Goal: Contribute content

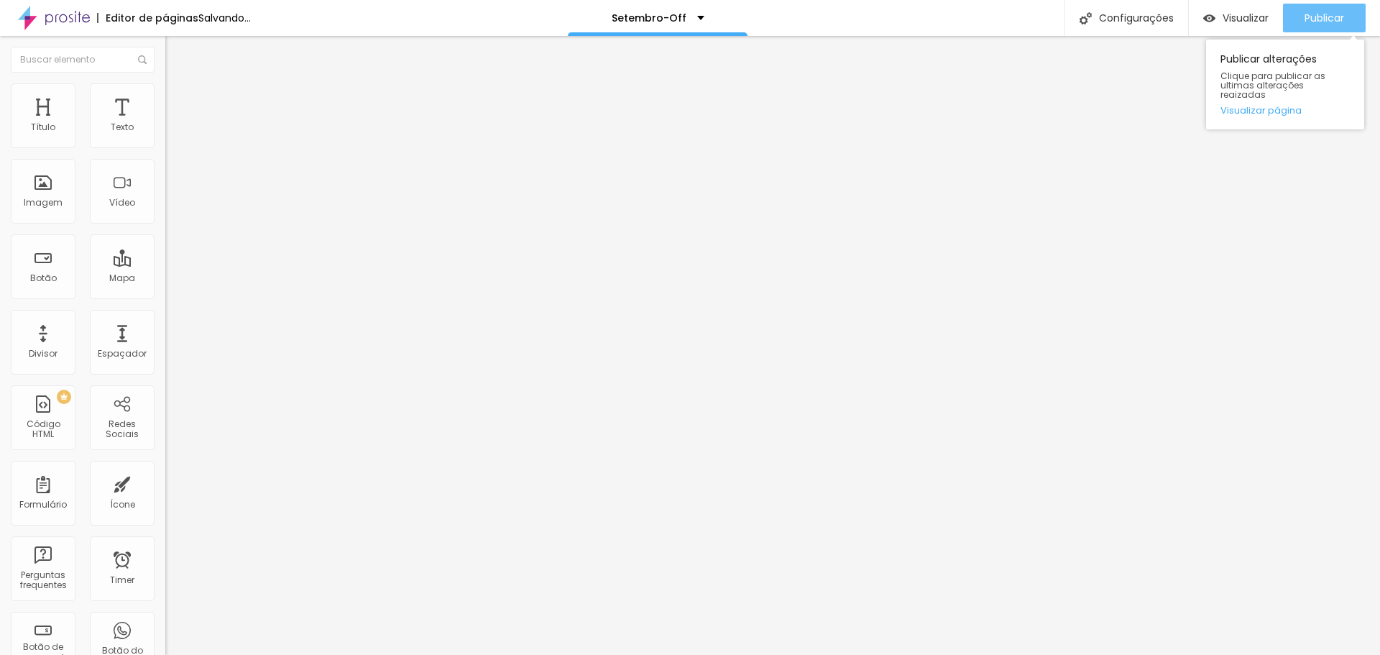
click at [1318, 17] on span "Publicar" at bounding box center [1325, 18] width 40 height 12
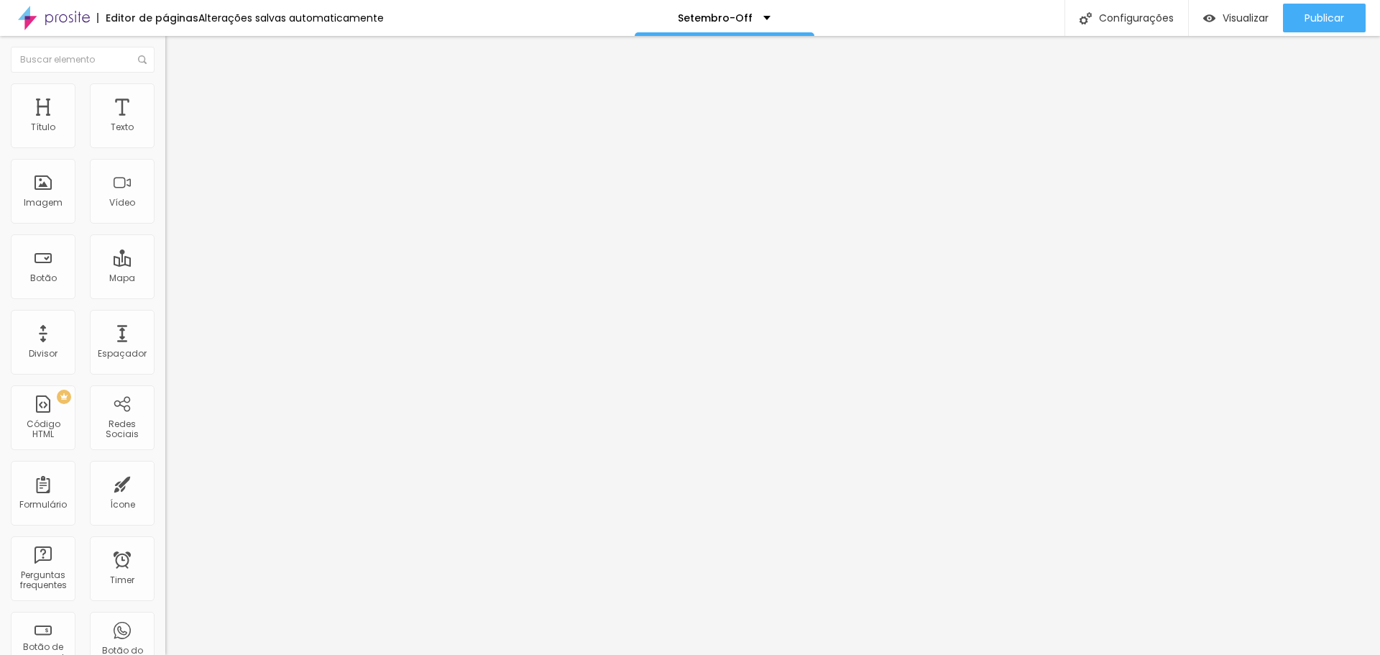
click at [165, 124] on span "Trocar imagem" at bounding box center [204, 117] width 78 height 12
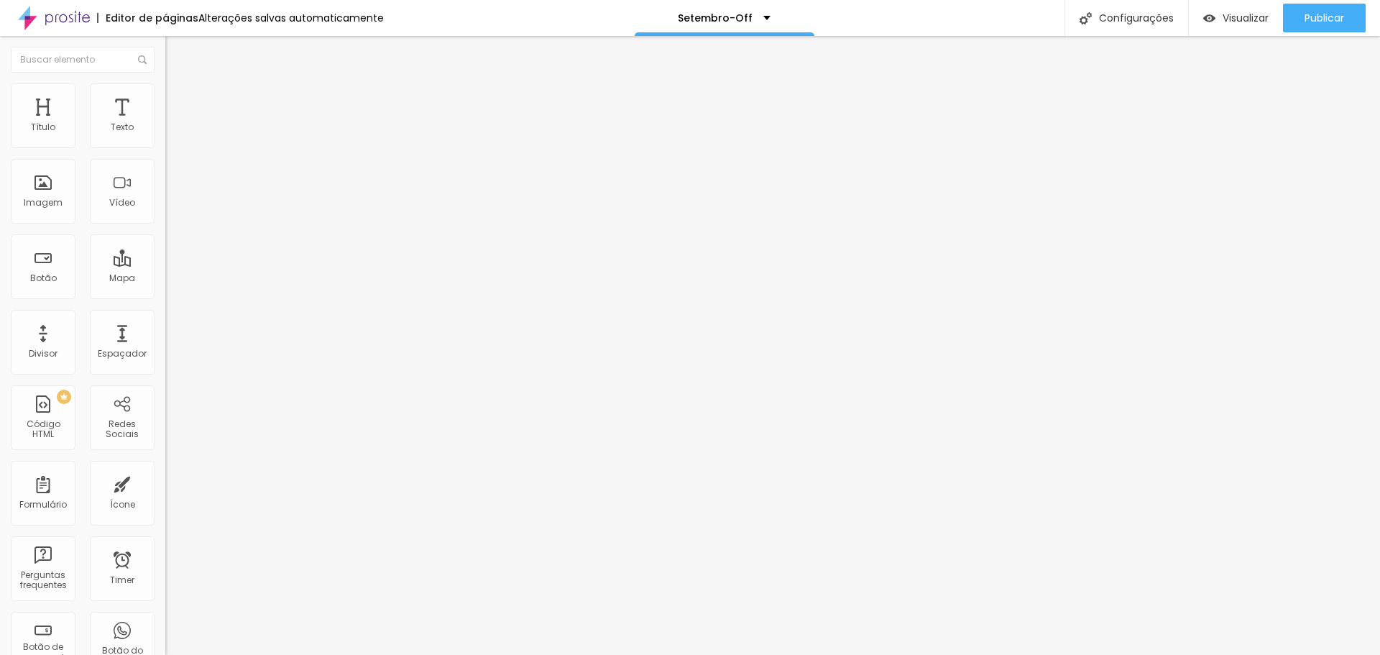
click at [1318, 9] on div "Publicar" at bounding box center [1325, 18] width 40 height 29
click at [165, 135] on input "Por R$4.900,00" at bounding box center [251, 128] width 173 height 14
type input "Por R$5.900,00"
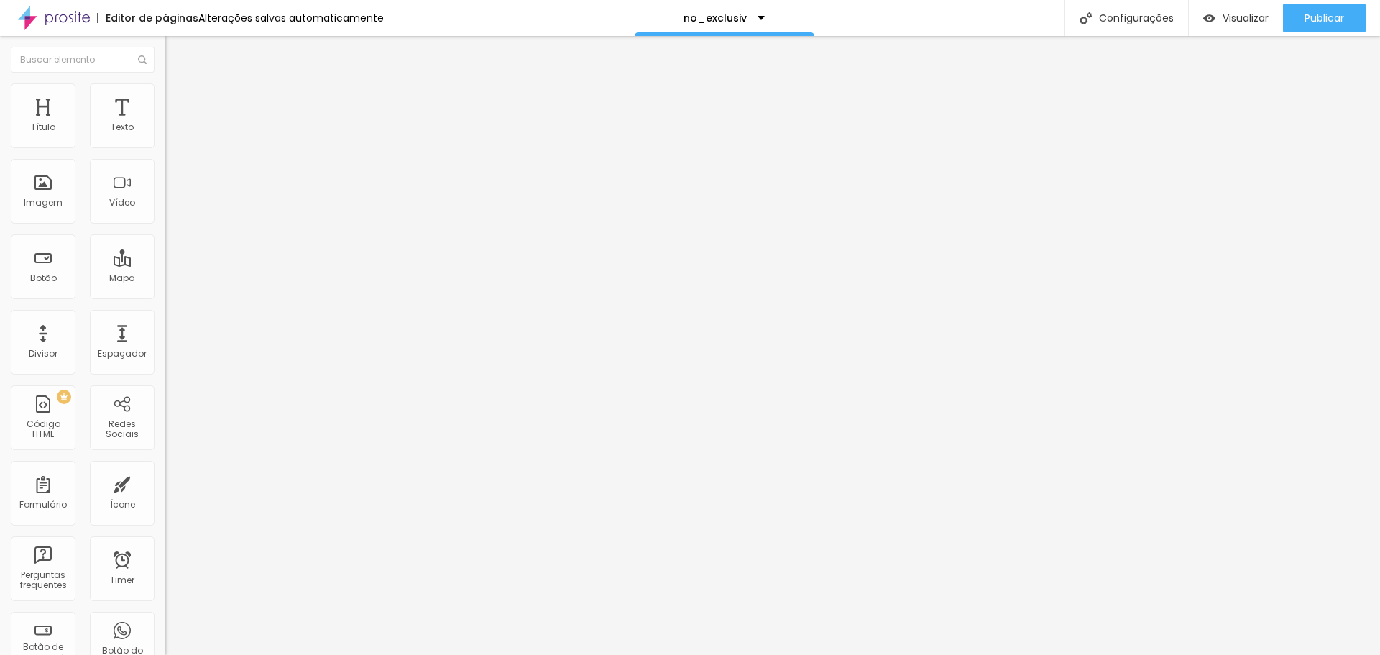
click at [165, 135] on input "Por R$5.900,00" at bounding box center [251, 128] width 173 height 14
type input "Por R$4.900,00"
click at [165, 135] on input "De R$7.900,00 PIX ou Cartão" at bounding box center [251, 128] width 173 height 14
type input "De R$8.900,00 PIX ou Cartão"
click at [165, 135] on input "Por R$6.900,00 PIX ou Cartão" at bounding box center [251, 128] width 173 height 14
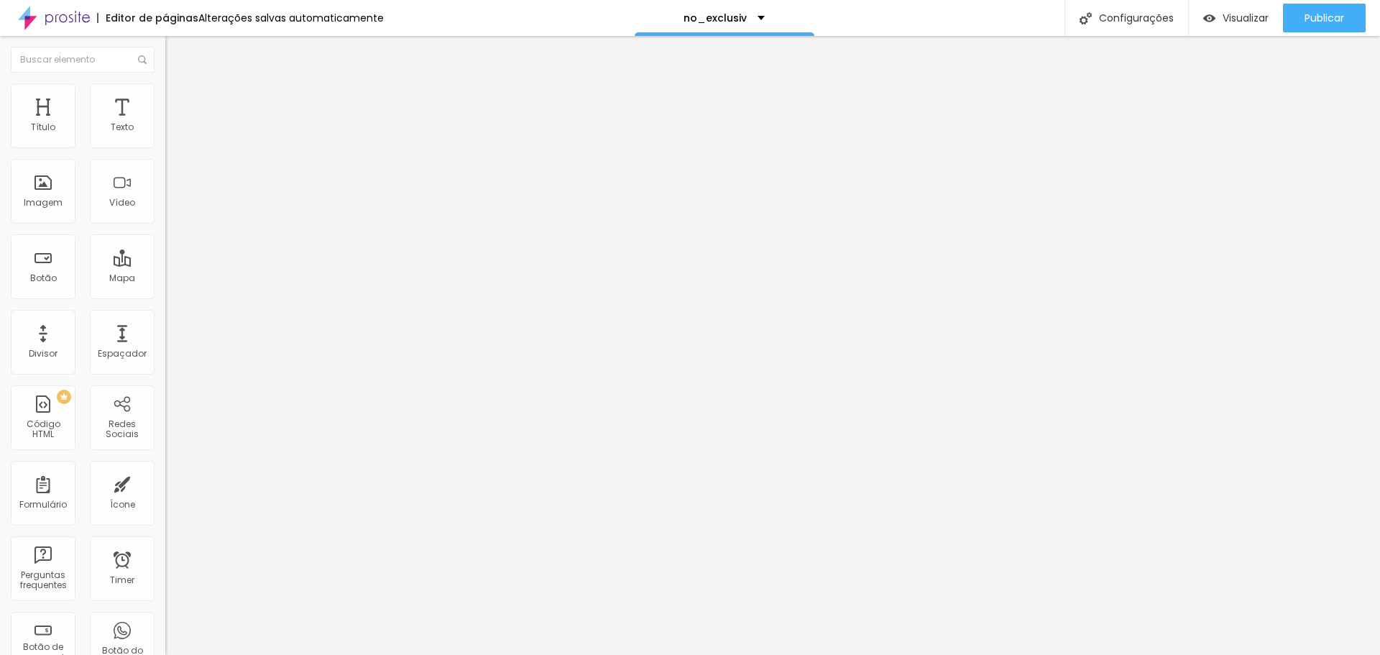
type input "Por R$7900,00 PIX ou Cartão"
drag, startPoint x: 29, startPoint y: 161, endPoint x: 37, endPoint y: 161, distance: 7.9
click at [165, 135] on input "R$18.000,00 PIX ou Cartão" at bounding box center [251, 128] width 173 height 14
type input "R$23.000,00 PIX ou Cartão"
drag, startPoint x: 30, startPoint y: 162, endPoint x: 38, endPoint y: 160, distance: 8.2
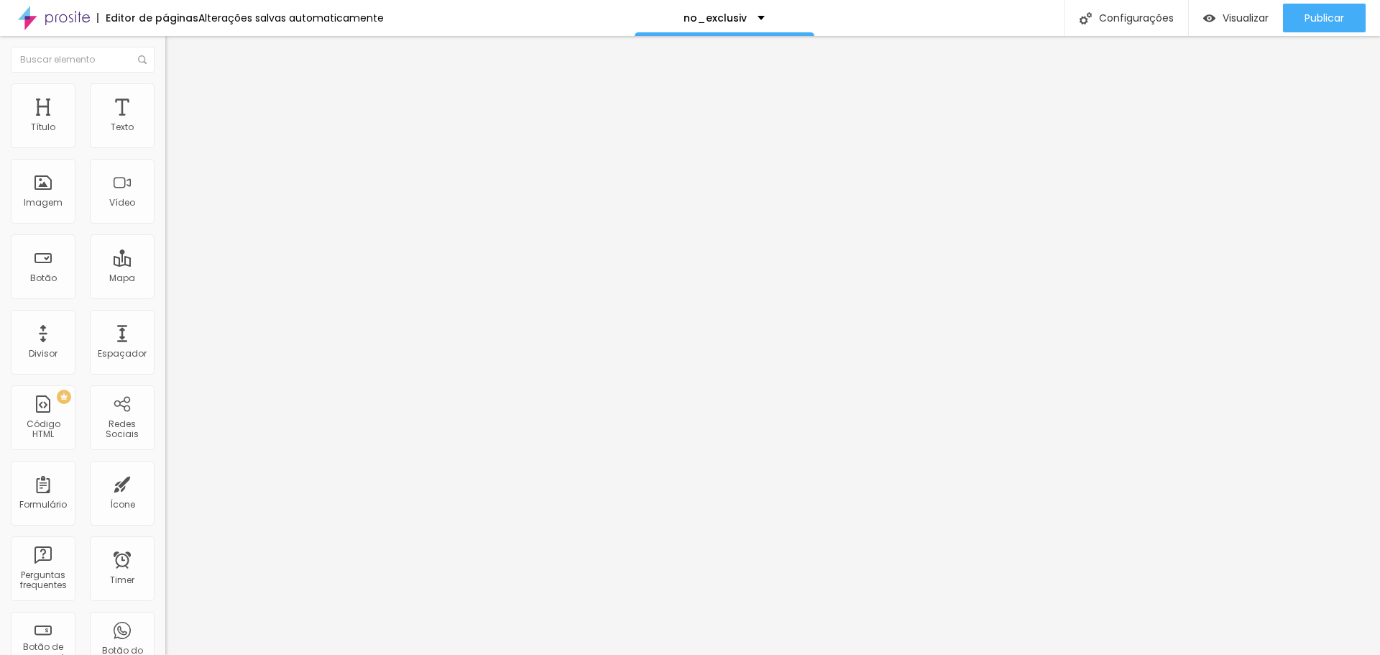
click at [165, 135] on input "R$23.000,00 PIX ou Cartão" at bounding box center [251, 128] width 173 height 14
type input "R$19.500,00 PIX ou Cartão"
click at [1310, 12] on span "Publicar" at bounding box center [1325, 18] width 40 height 12
click at [1312, 9] on div "Publicar" at bounding box center [1325, 18] width 40 height 29
click at [165, 124] on span "Trocar imagem" at bounding box center [204, 117] width 78 height 12
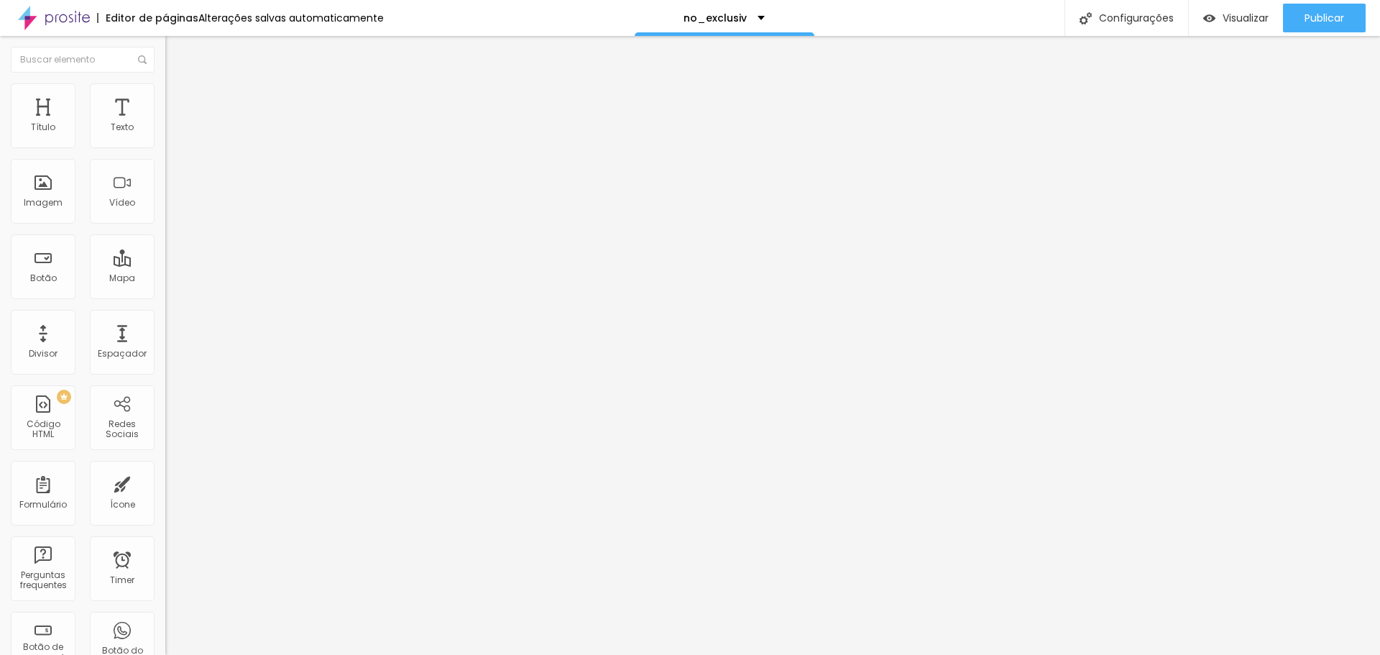
click at [165, 124] on span "Trocar imagem" at bounding box center [204, 117] width 78 height 12
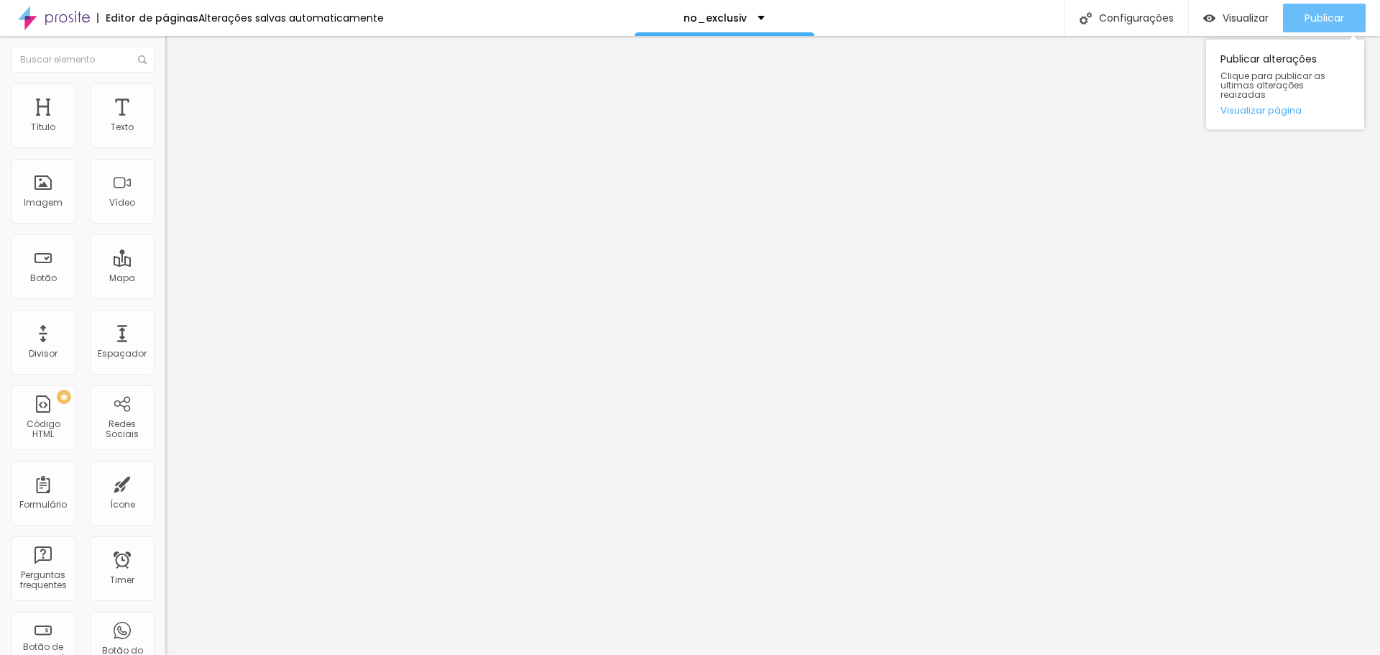
click at [1314, 19] on span "Publicar" at bounding box center [1325, 18] width 40 height 12
click at [1319, 14] on span "Publicar" at bounding box center [1325, 18] width 40 height 12
